Goal: Transaction & Acquisition: Purchase product/service

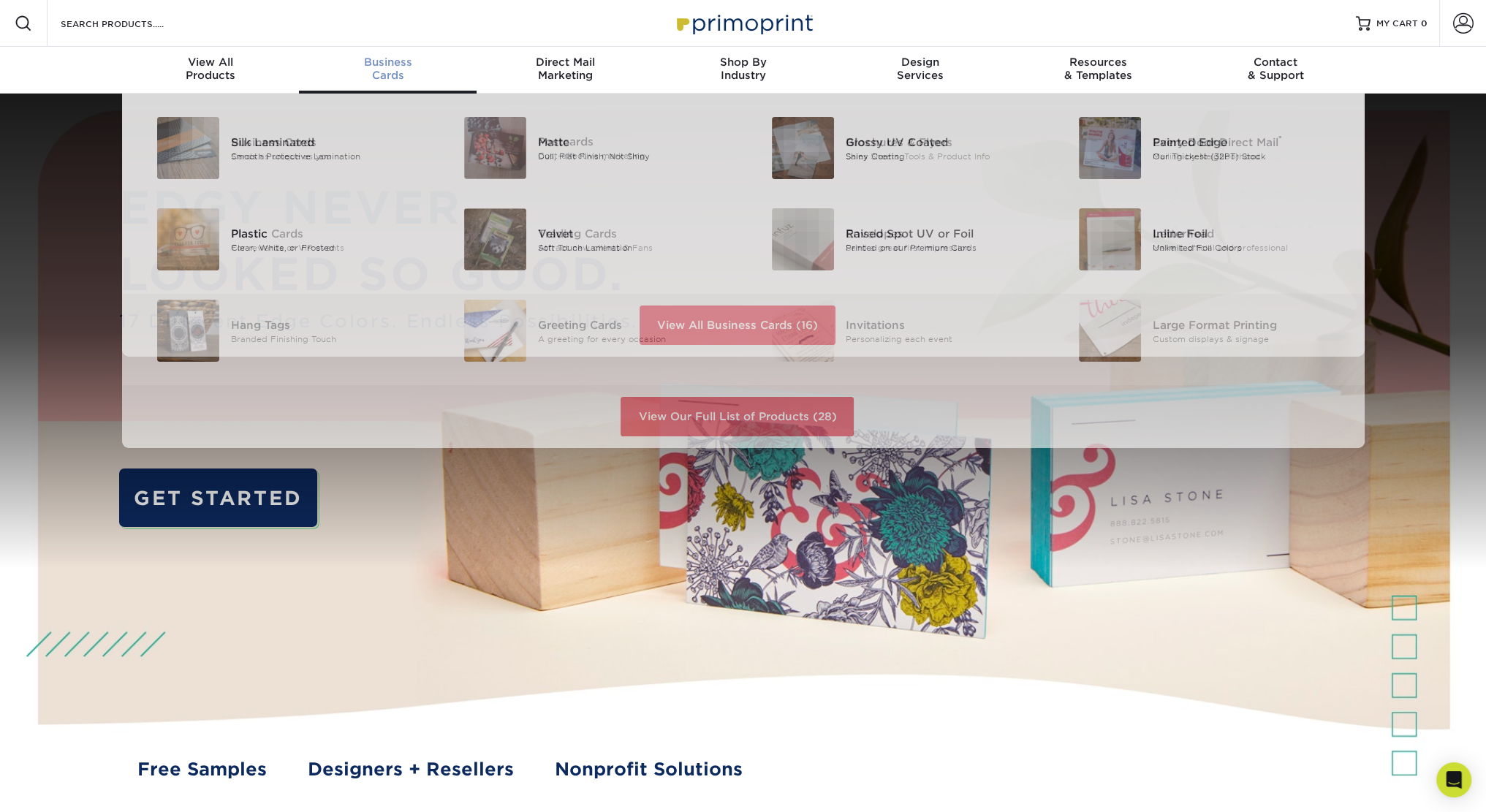
scroll to position [1, 0]
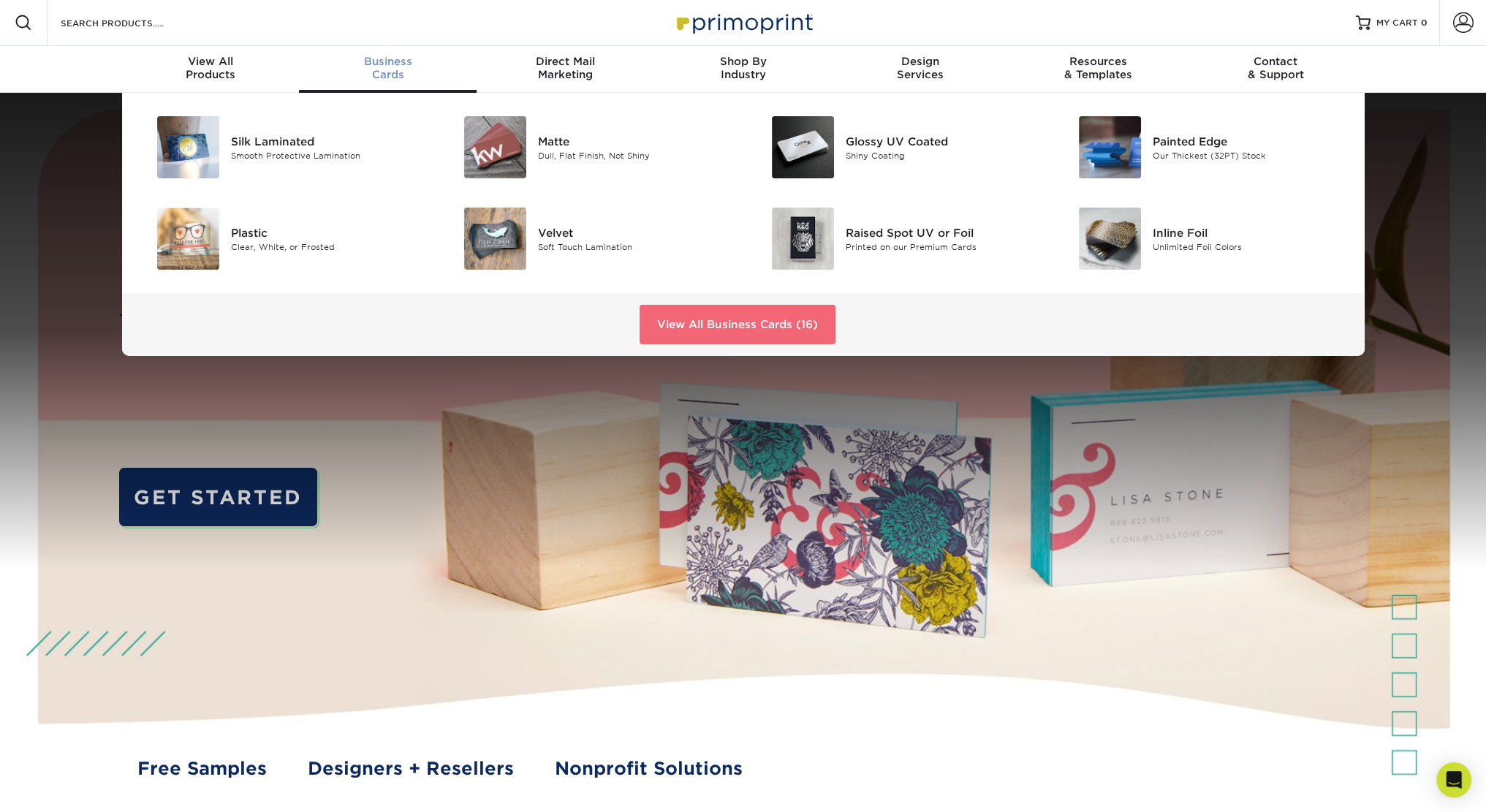
click at [803, 319] on link "View All Business Cards (16)" at bounding box center [737, 324] width 196 height 40
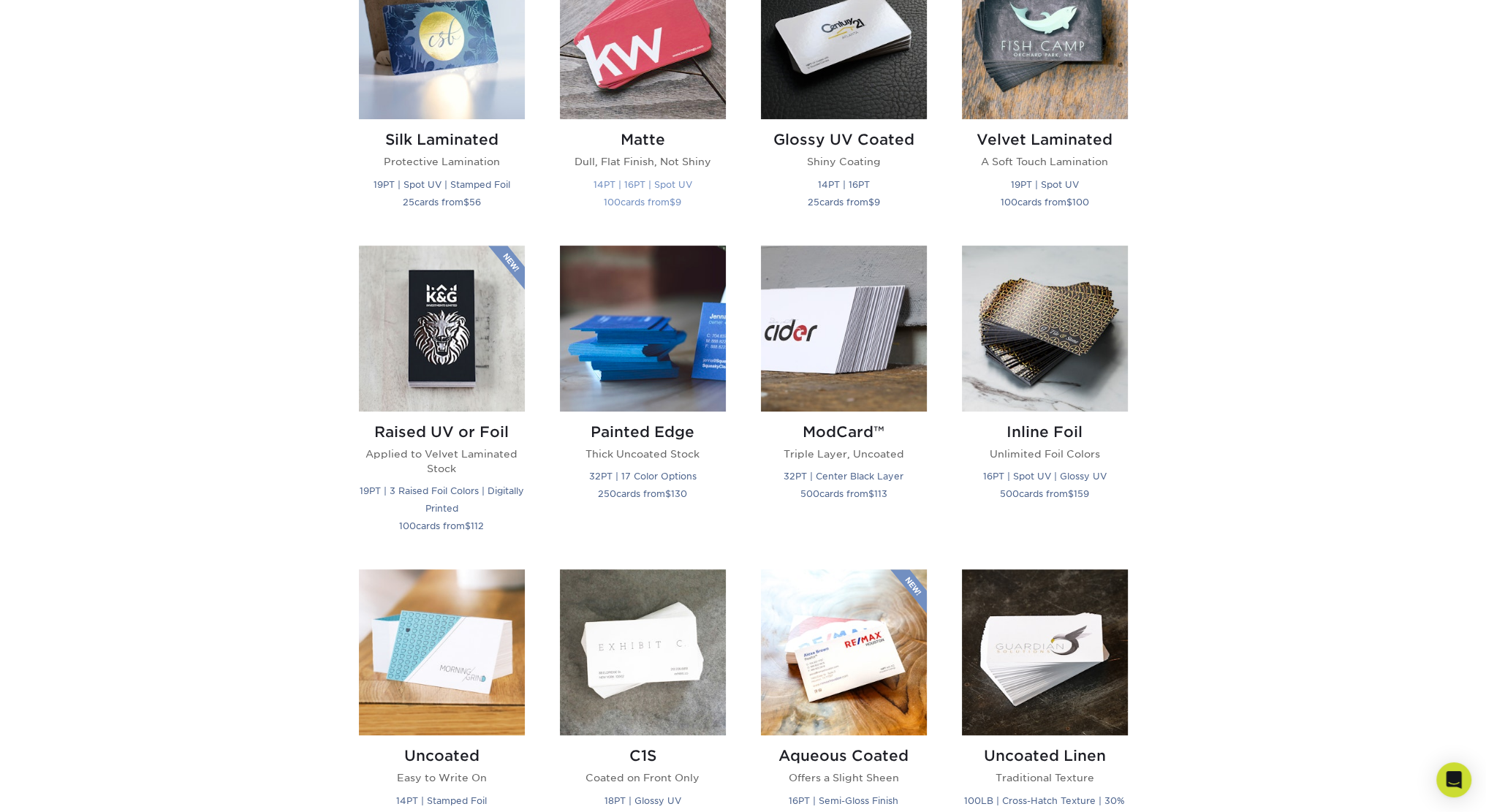
scroll to position [585, 0]
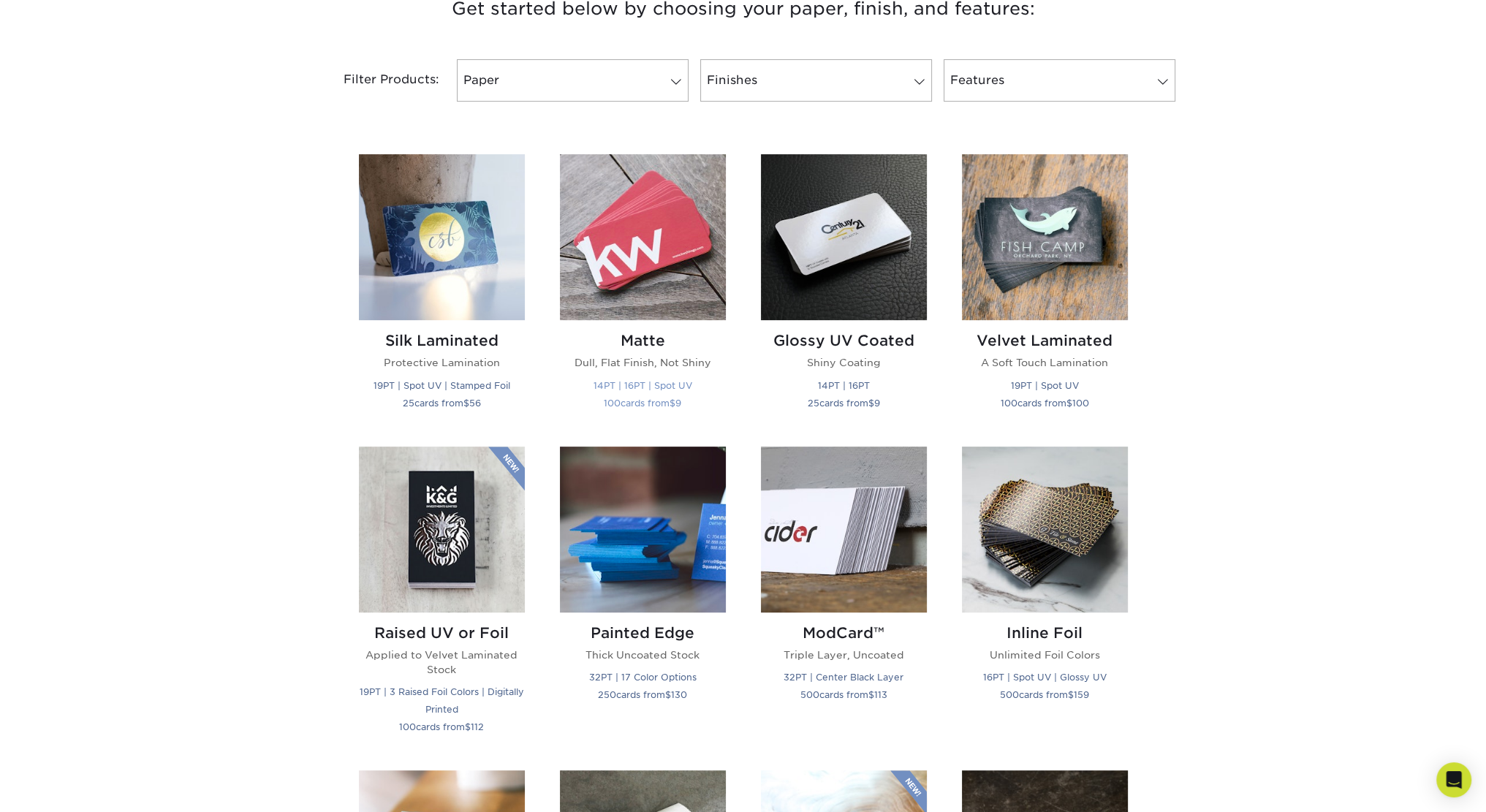
click at [655, 261] on img at bounding box center [642, 236] width 166 height 166
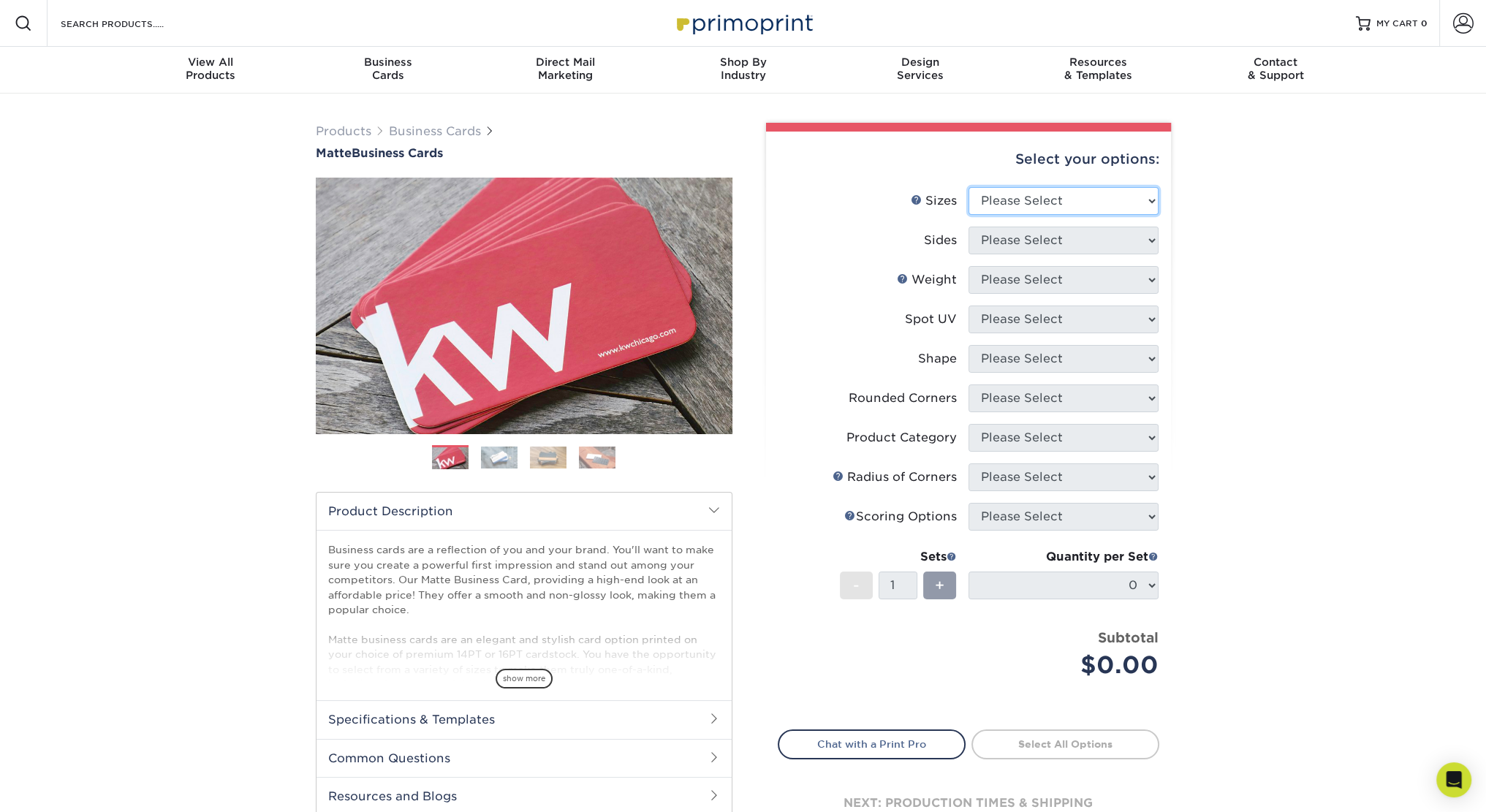
click at [1052, 201] on select "Please Select 1.5" x 3.5" - Mini 1.75" x 3.5" - Mini 2" x 2" - Square 2" x 3" -…" at bounding box center [1063, 200] width 190 height 28
select select "2.00x3.50"
click at [968, 187] on select "Please Select 1.5" x 3.5" - Mini 1.75" x 3.5" - Mini 2" x 2" - Square 2" x 3" -…" at bounding box center [1063, 200] width 190 height 28
click at [1016, 235] on select "Please Select Print Both Sides Print Front Only" at bounding box center [1063, 240] width 190 height 28
select select "13abbda7-1d64-4f25-8bb2-c179b224825d"
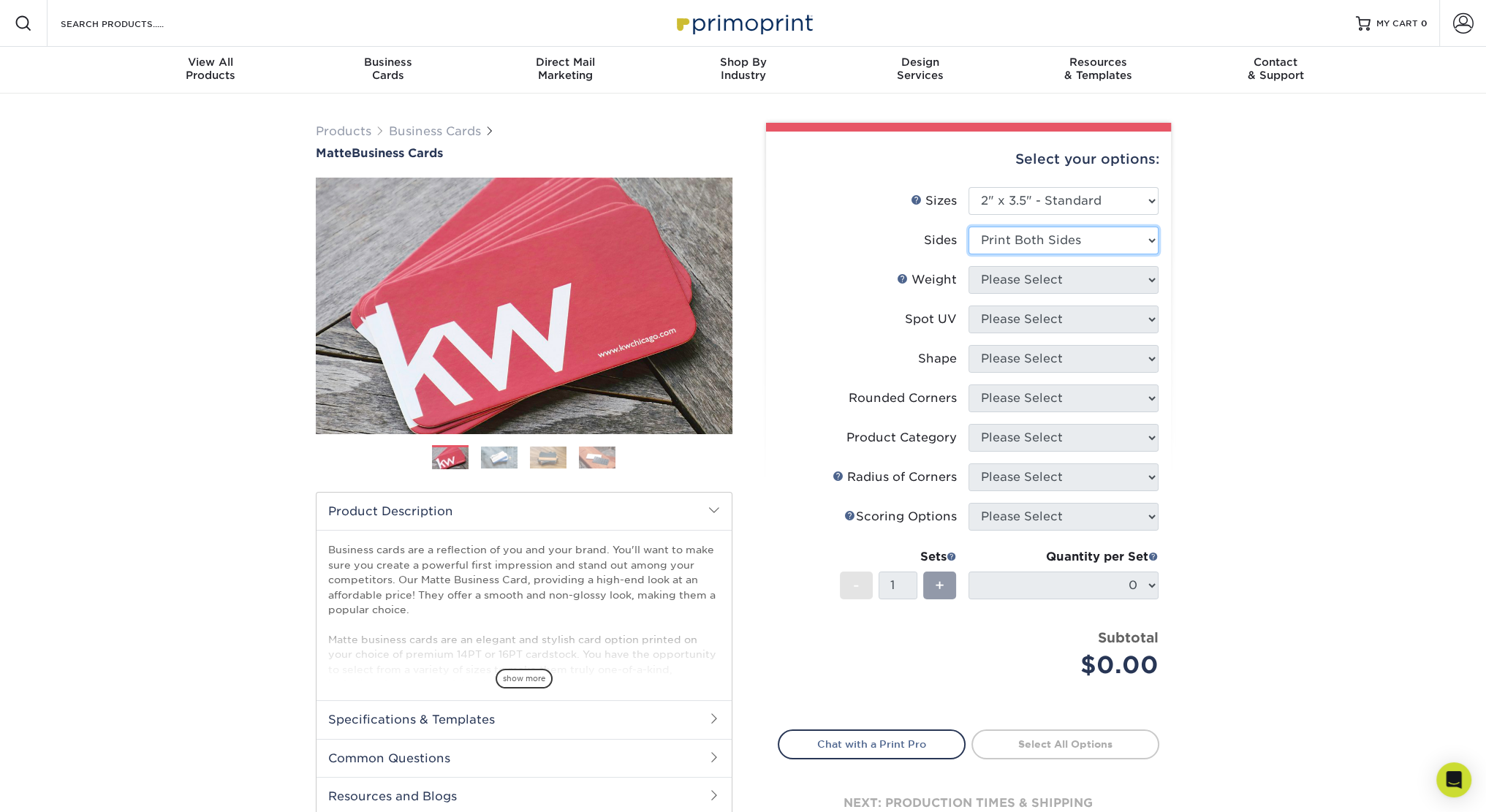
click at [968, 227] on select "Please Select Print Both Sides Print Front Only" at bounding box center [1063, 240] width 190 height 28
click at [1020, 273] on select "Please Select 16PT 14PT" at bounding box center [1063, 279] width 190 height 28
select select "16PT"
click at [968, 266] on select "Please Select 16PT 14PT" at bounding box center [1063, 279] width 190 height 28
click at [1034, 323] on select "Please Select No Spot UV Front and Back (Both Sides) Front Only Back Only" at bounding box center [1063, 319] width 190 height 28
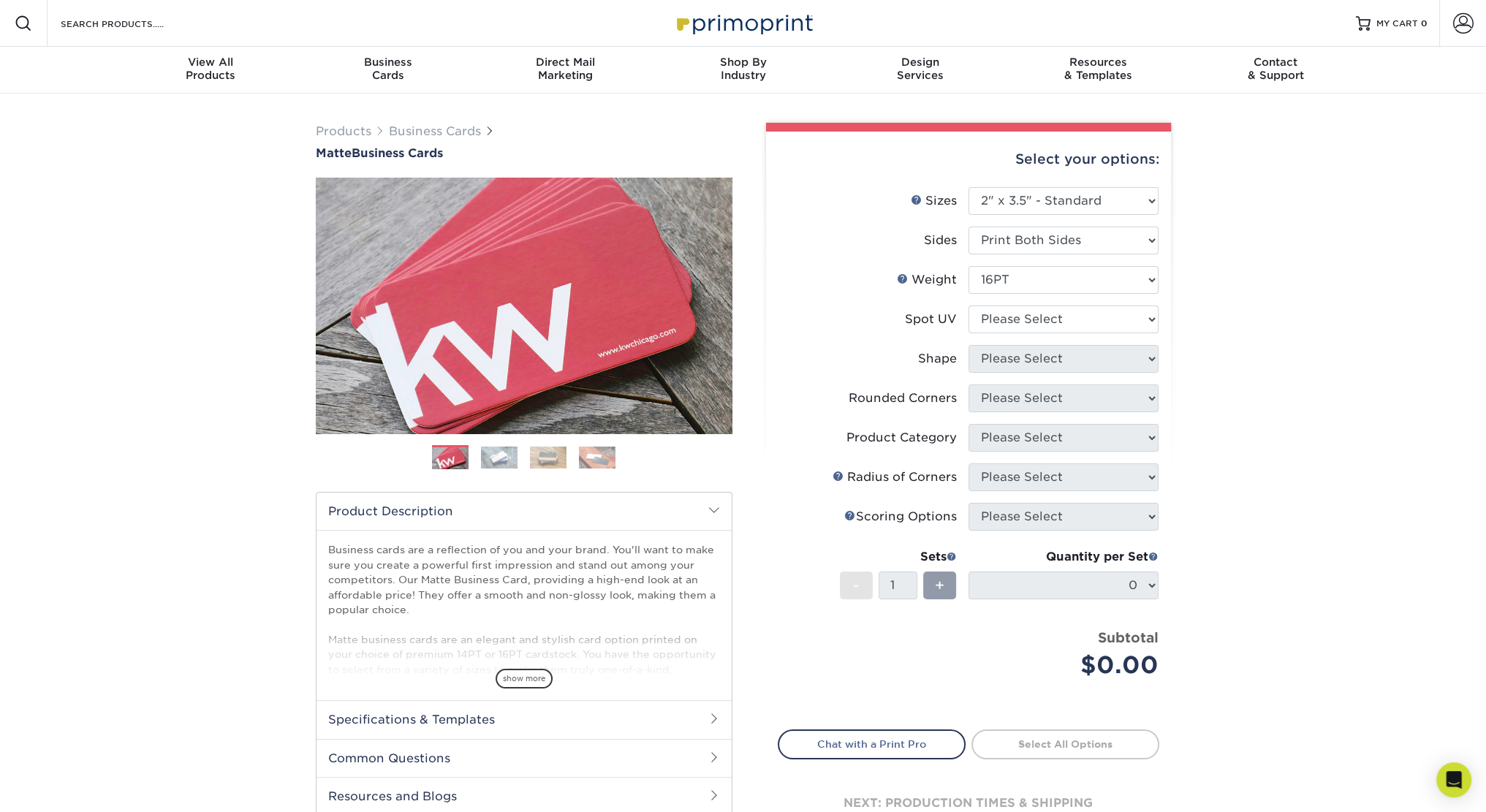
drag, startPoint x: 1301, startPoint y: 315, endPoint x: 1261, endPoint y: 321, distance: 40.4
click at [1301, 315] on div "Products Business Cards Matte Business Cards Previous Next 100 $ 9" at bounding box center [743, 497] width 1486 height 806
click at [1012, 320] on select "Please Select No Spot UV Front and Back (Both Sides) Front Only Back Only" at bounding box center [1063, 319] width 190 height 28
select select "3"
click at [968, 305] on select "Please Select No Spot UV Front and Back (Both Sides) Front Only Back Only" at bounding box center [1063, 319] width 190 height 28
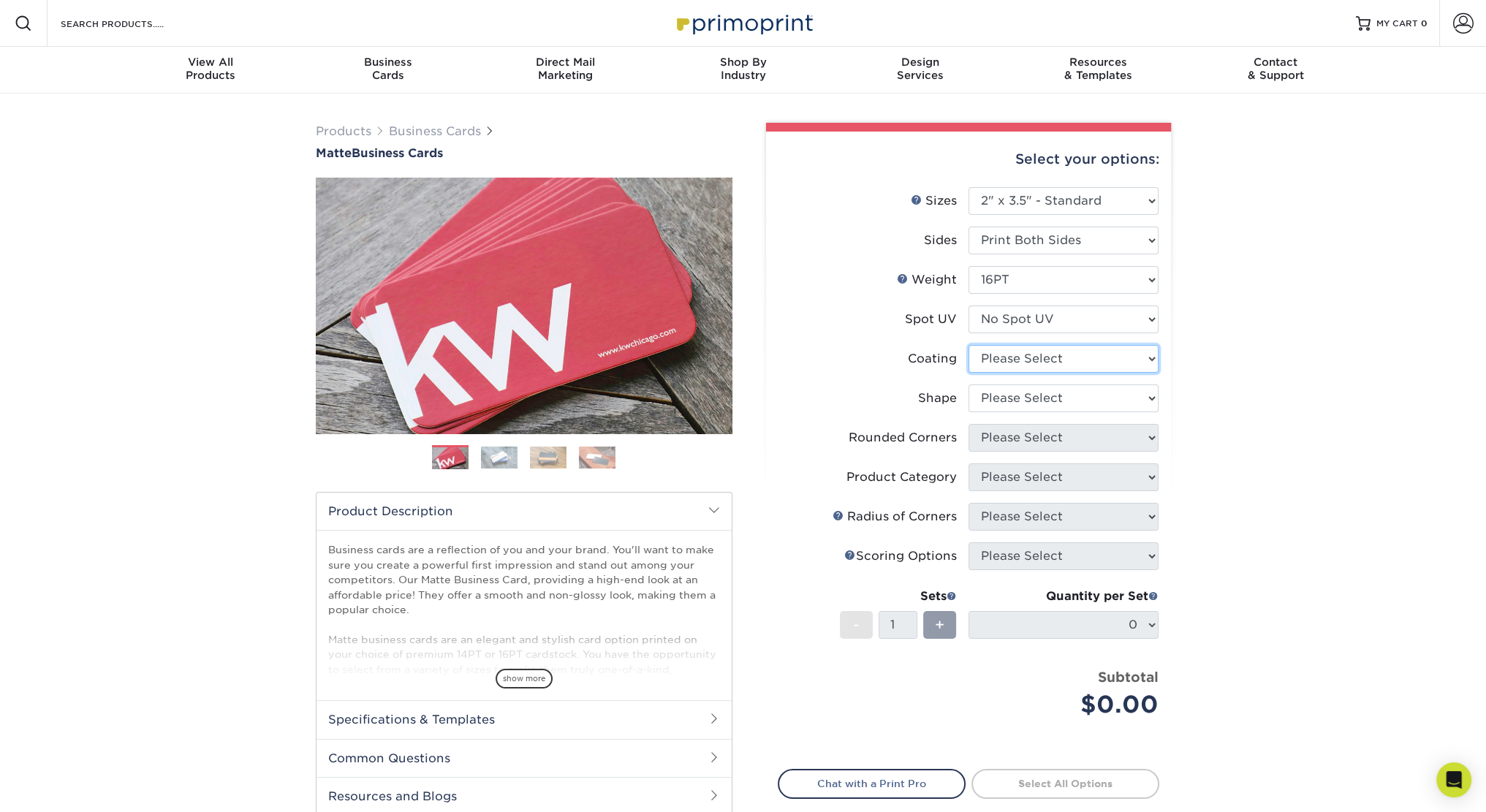
click at [998, 358] on select at bounding box center [1063, 359] width 190 height 28
select select "121bb7b5-3b4d-429f-bd8d-bbf80e953313"
click at [968, 345] on select at bounding box center [1063, 359] width 190 height 28
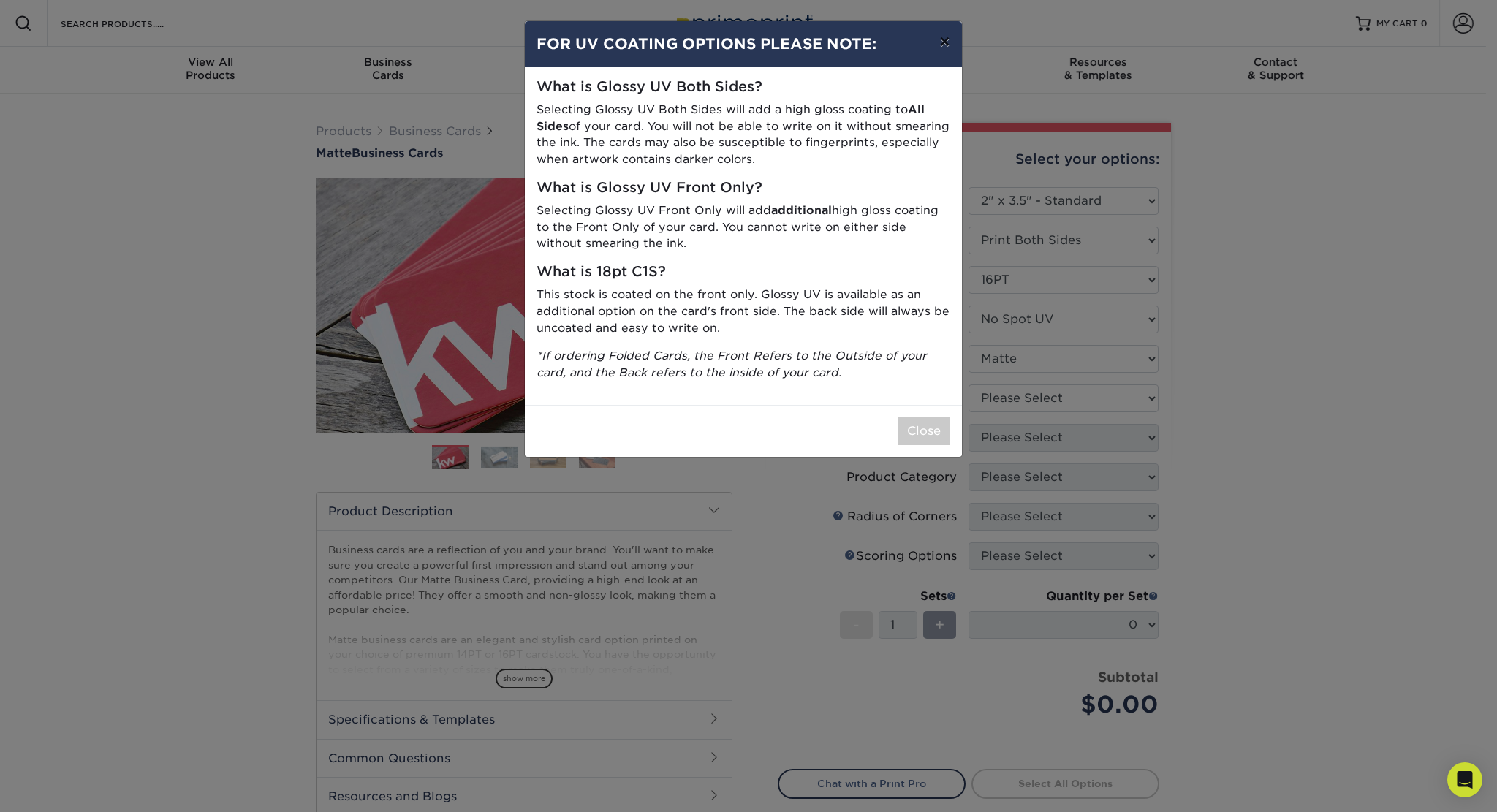
click at [945, 42] on button "×" at bounding box center [944, 41] width 34 height 41
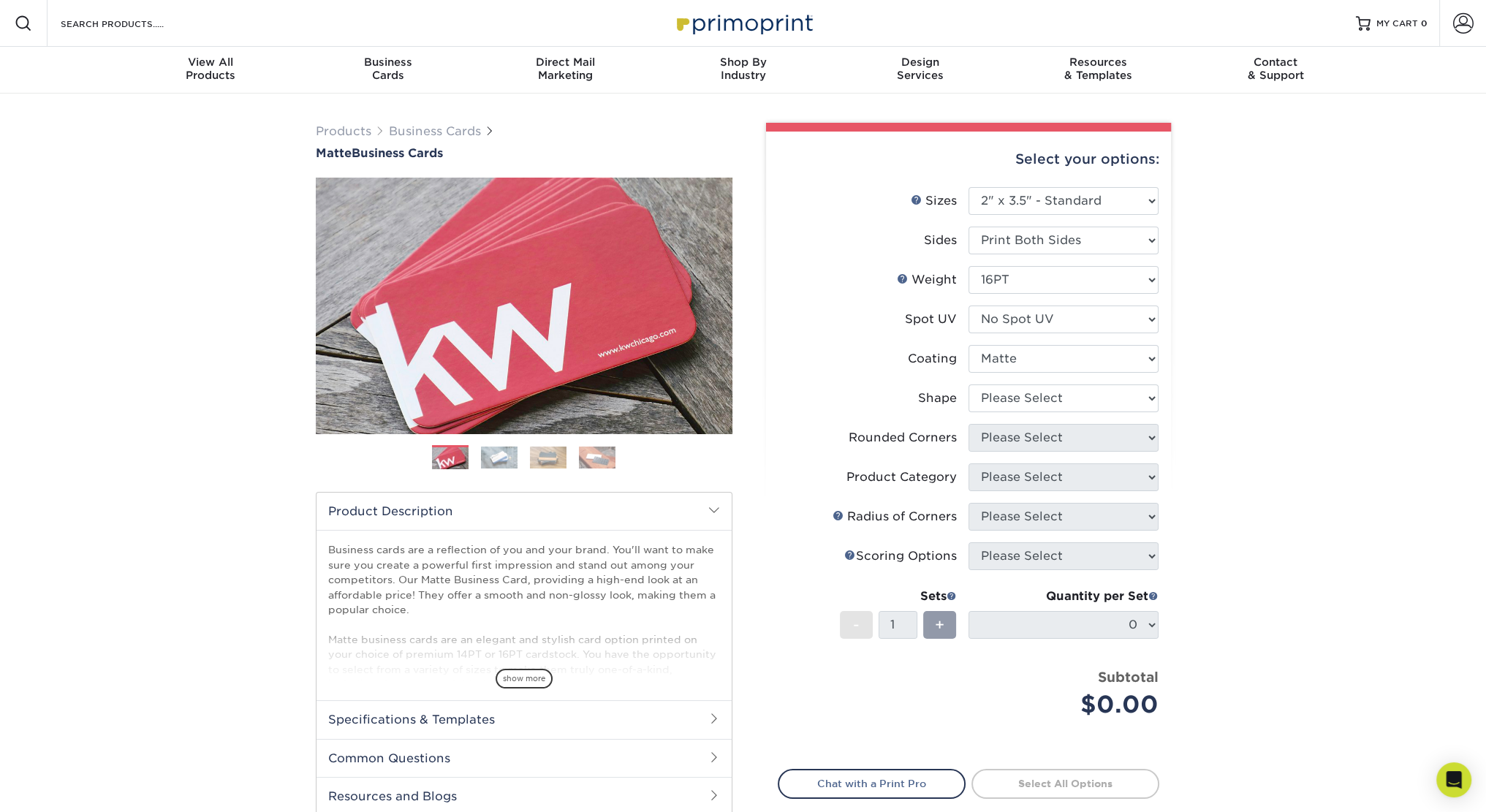
click at [506, 450] on img at bounding box center [499, 457] width 37 height 22
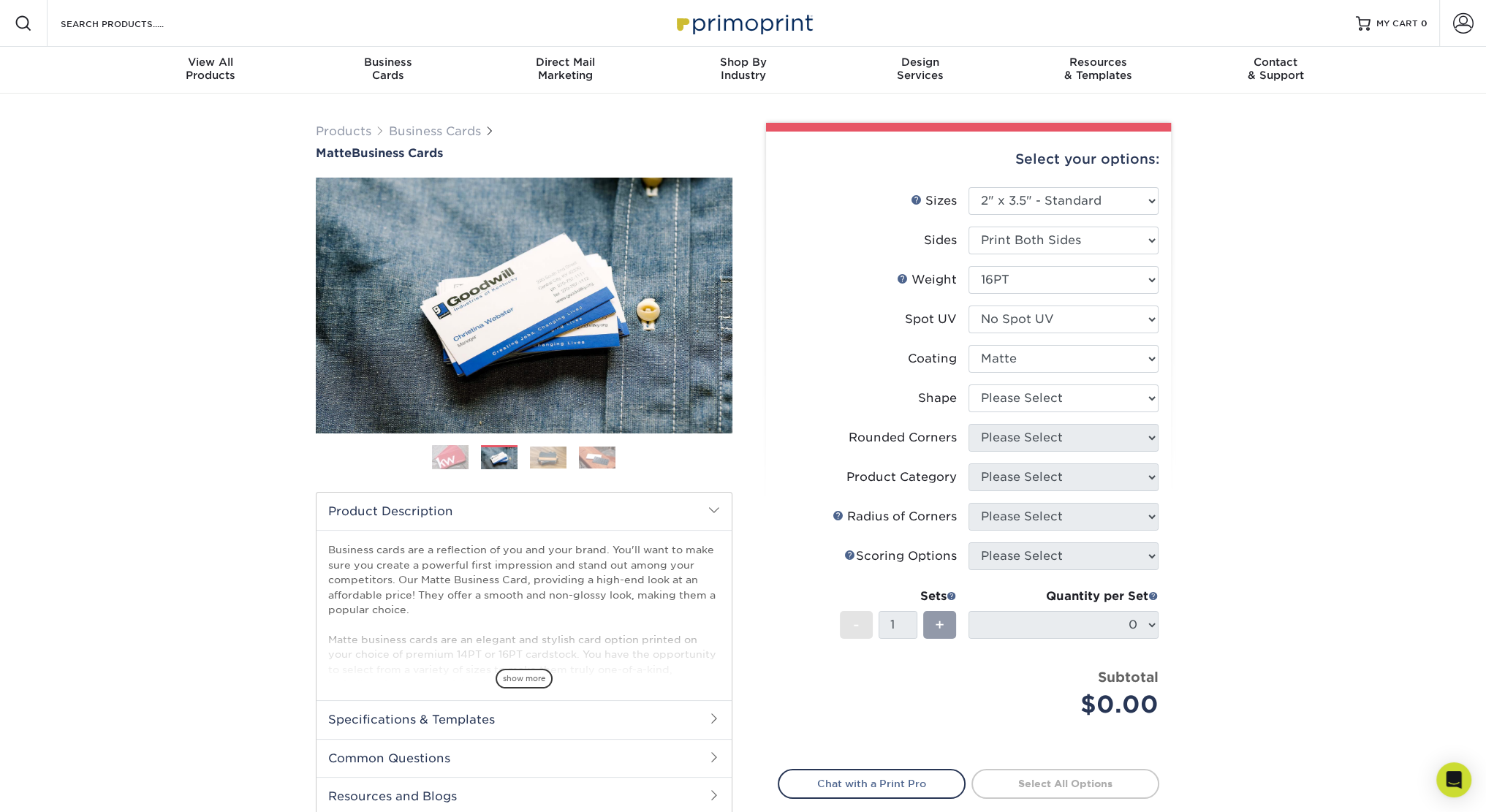
click at [549, 461] on img at bounding box center [548, 457] width 37 height 22
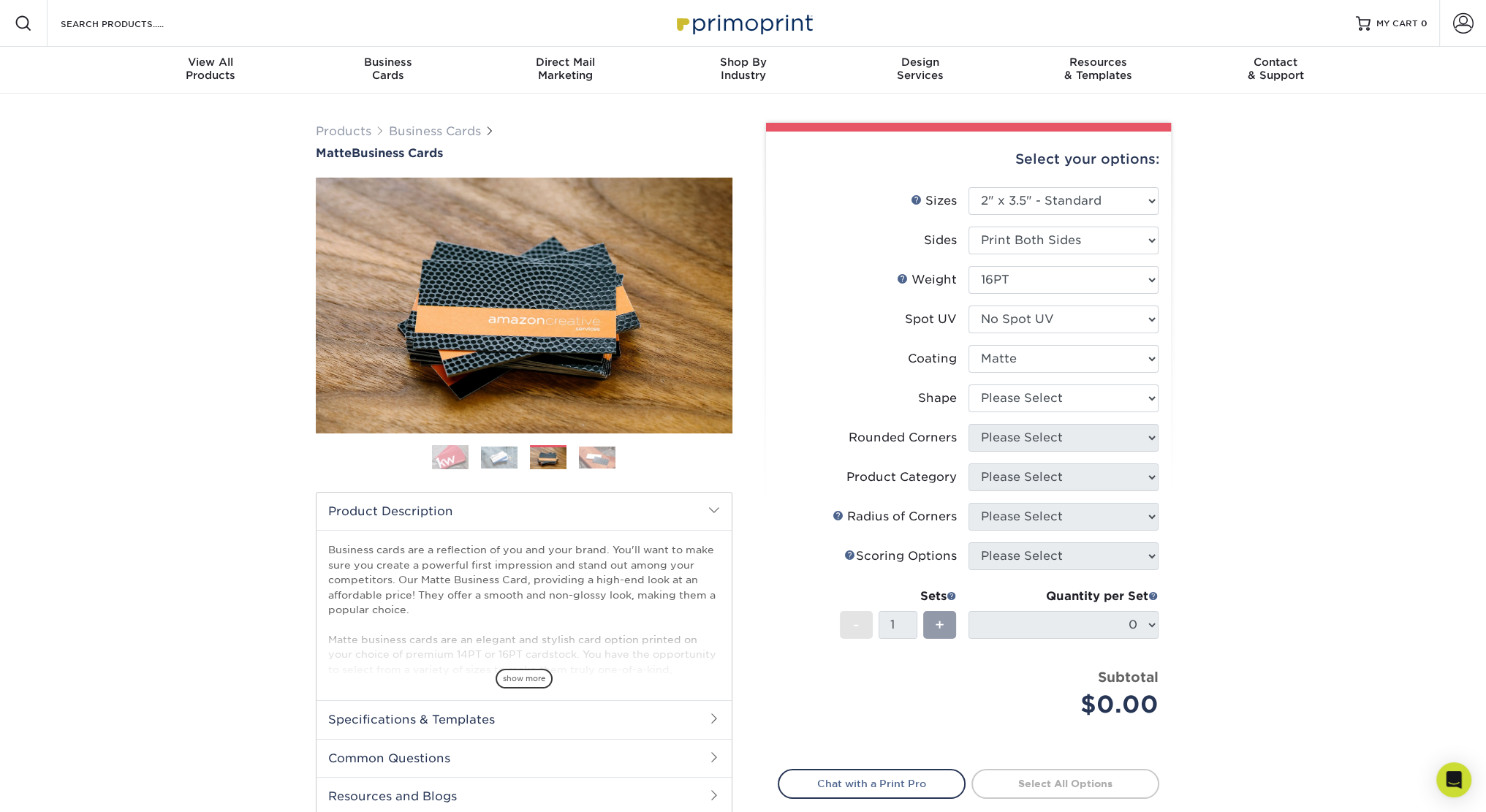
click at [602, 460] on img at bounding box center [597, 457] width 37 height 22
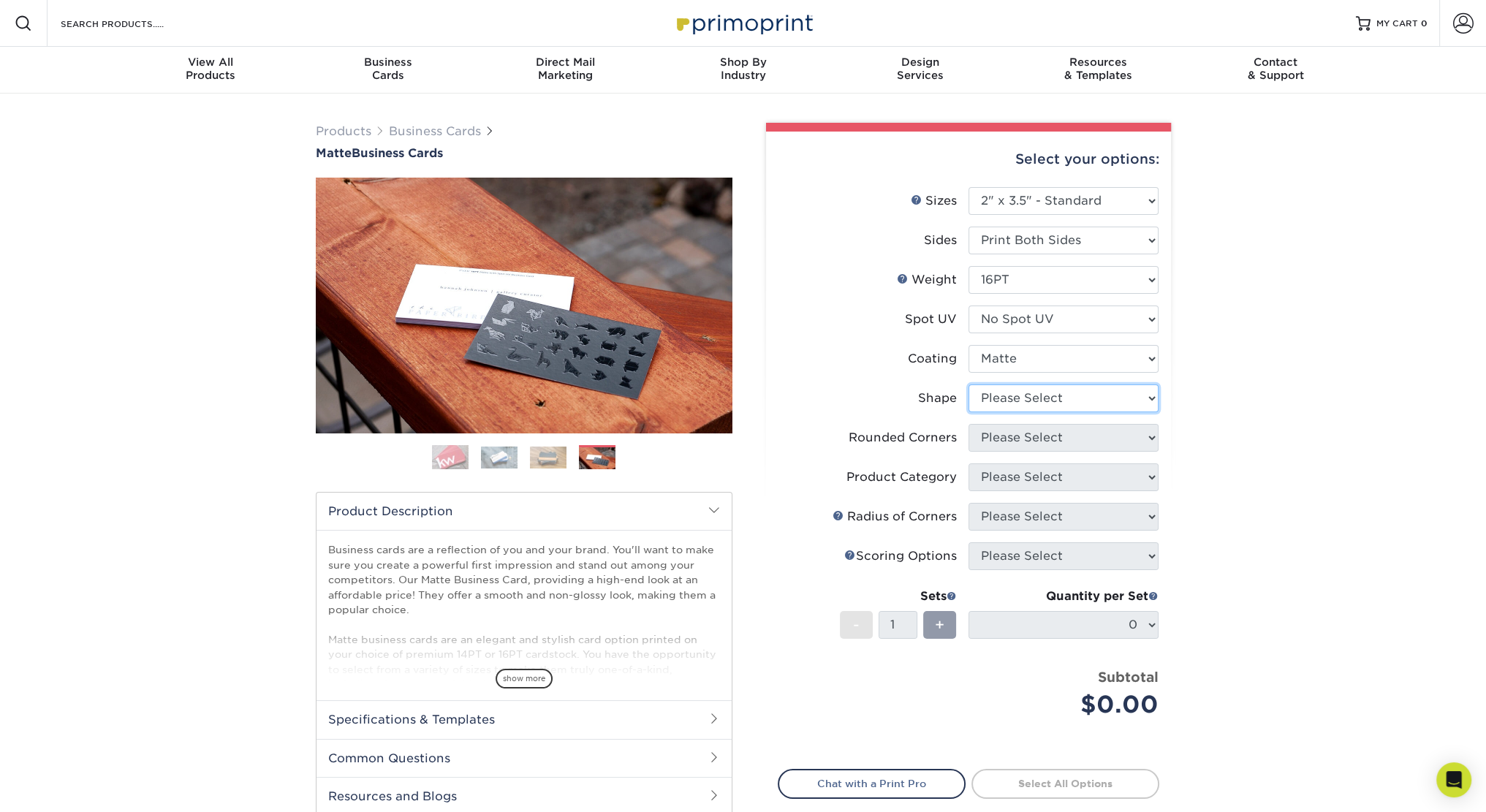
click at [1012, 400] on select "Please Select Standard Oval" at bounding box center [1063, 398] width 190 height 28
select select "standard"
click at [968, 384] on select "Please Select Standard Oval" at bounding box center [1063, 398] width 190 height 28
click at [1006, 439] on select "Please Select Yes - Round 2 Corners Yes - Round 4 Corners No" at bounding box center [1063, 438] width 190 height 28
select select "0"
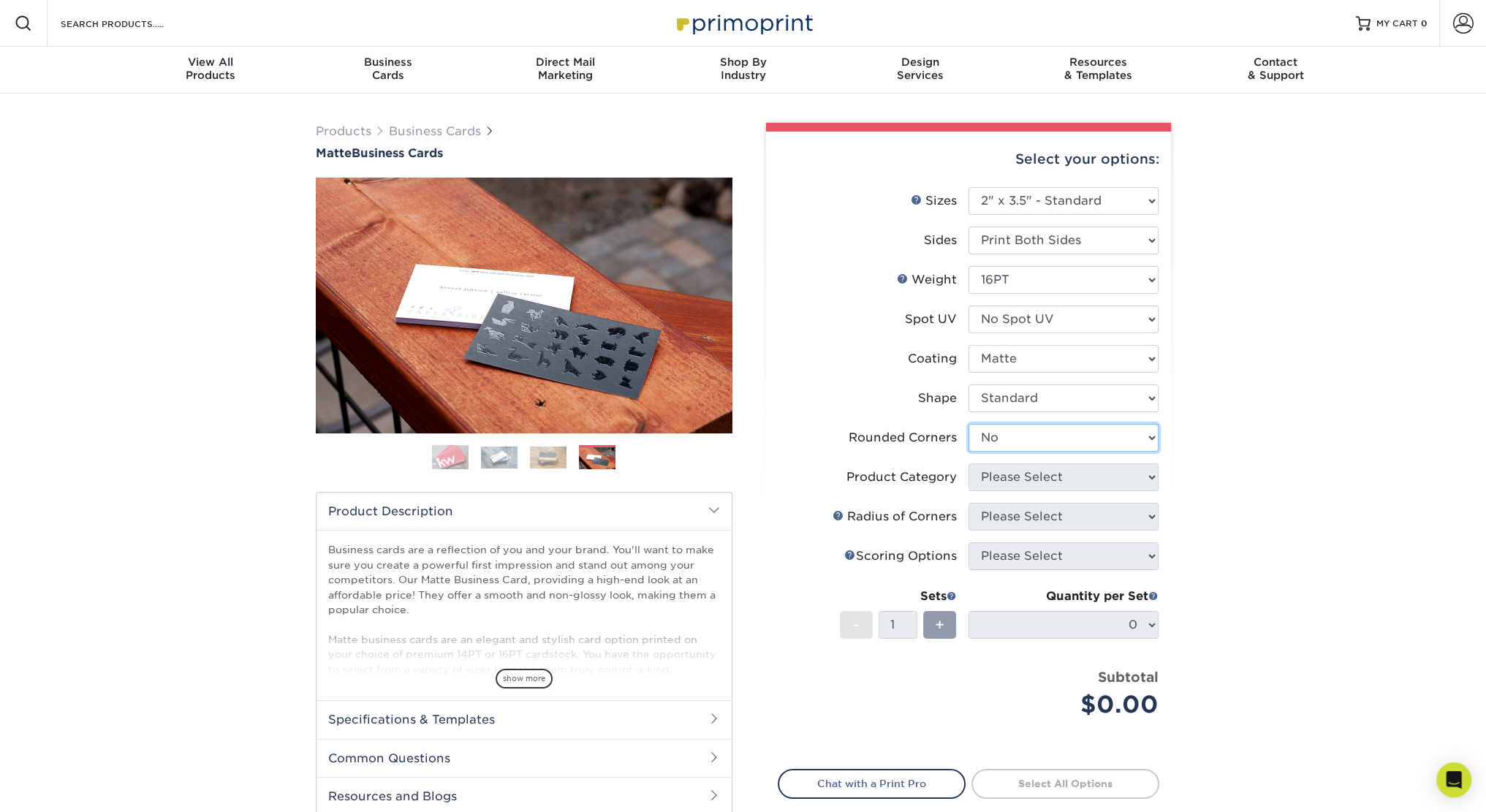
click at [968, 424] on select "Please Select Yes - Round 2 Corners Yes - Round 4 Corners No" at bounding box center [1063, 438] width 190 height 28
